Goal: Task Accomplishment & Management: Manage account settings

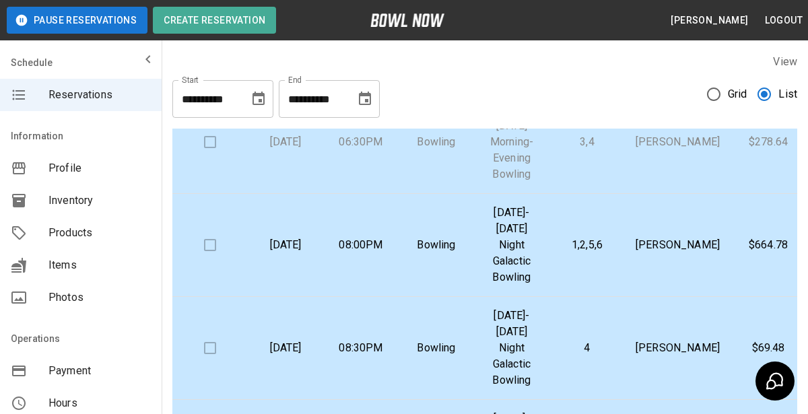
scroll to position [399, 0]
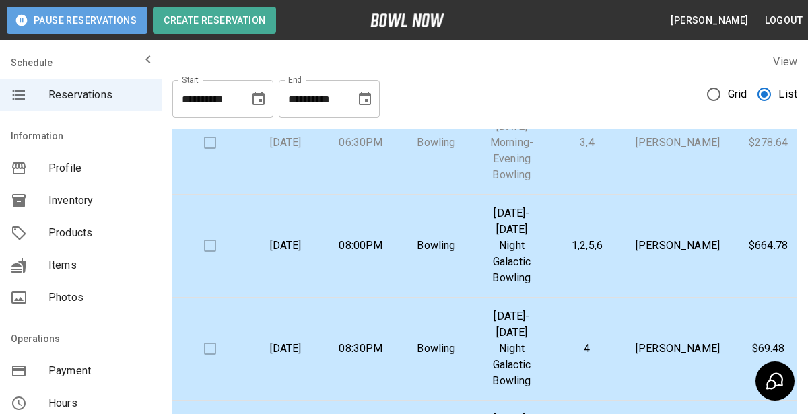
click at [114, 21] on button "Pause Reservations" at bounding box center [77, 20] width 141 height 27
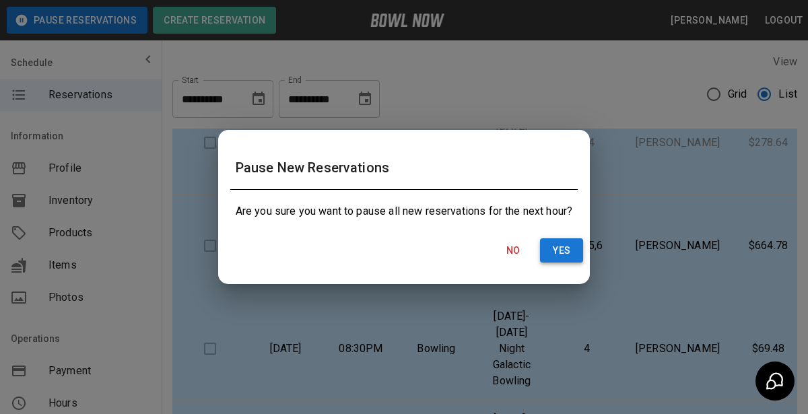
click at [560, 253] on button "Yes" at bounding box center [561, 250] width 43 height 25
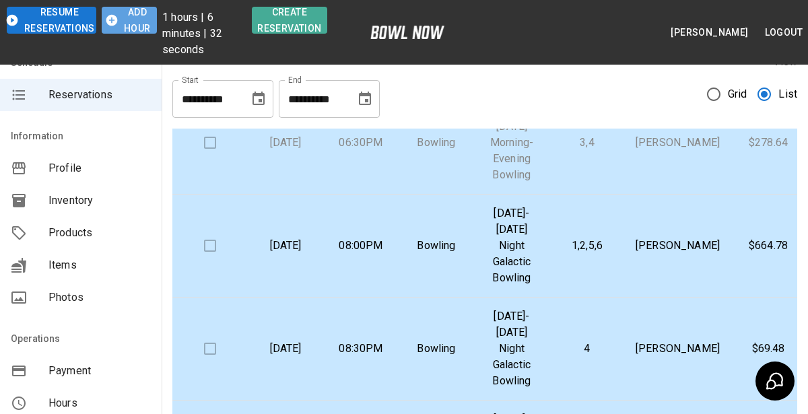
click at [138, 16] on button "Add Hour" at bounding box center [130, 20] width 56 height 27
click at [138, 18] on button "Add Hour" at bounding box center [130, 20] width 56 height 27
click at [130, 19] on button "Add Hour" at bounding box center [130, 20] width 56 height 27
click at [130, 18] on button "Add Hour" at bounding box center [130, 20] width 56 height 27
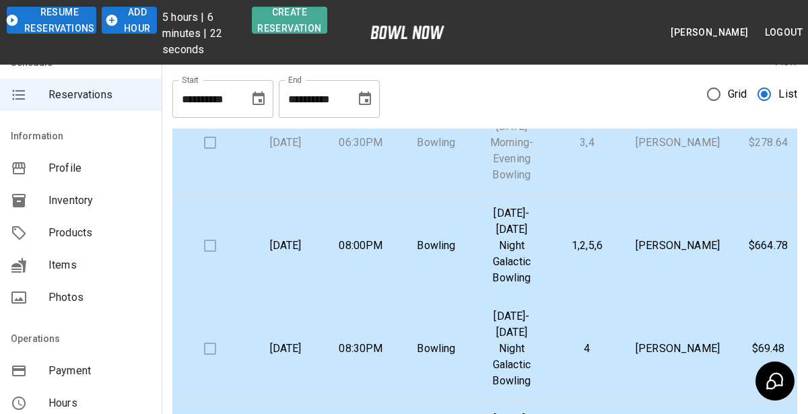
click at [500, 108] on div "**********" at bounding box center [484, 93] width 625 height 48
click at [420, 254] on p "Bowling" at bounding box center [436, 246] width 54 height 16
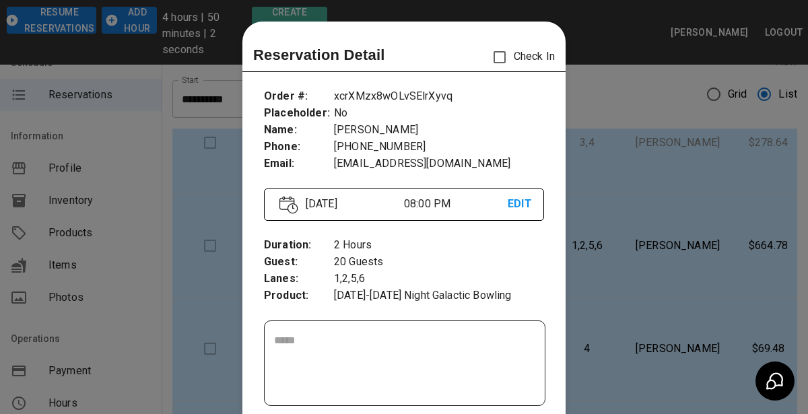
scroll to position [21, 0]
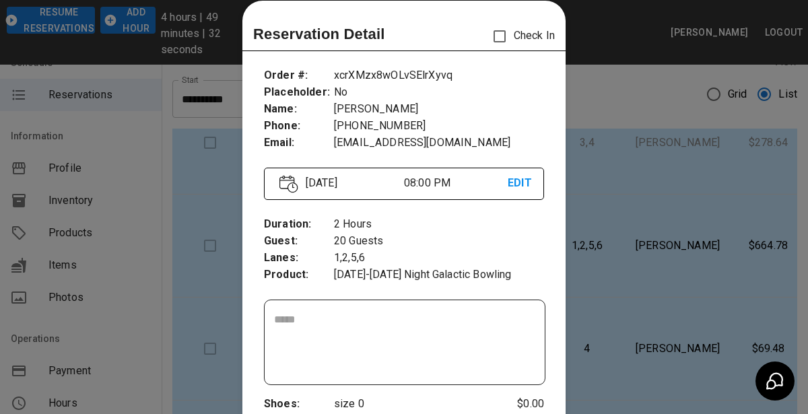
click at [718, 237] on div at bounding box center [404, 207] width 808 height 414
